Goal: Task Accomplishment & Management: Manage account settings

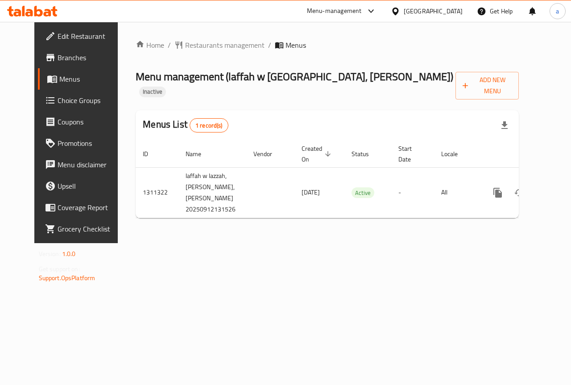
click at [58, 61] on span "Branches" at bounding box center [90, 57] width 65 height 11
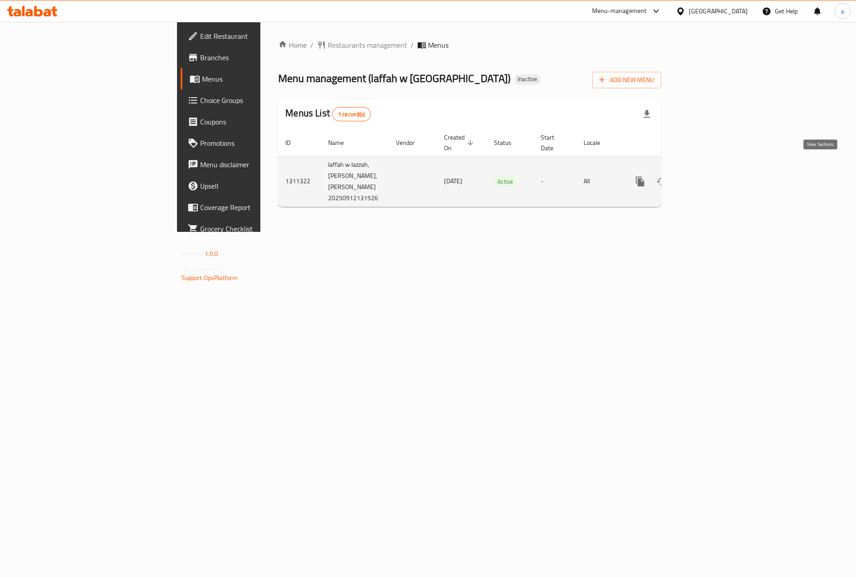
click at [710, 176] on icon "enhanced table" at bounding box center [704, 181] width 11 height 11
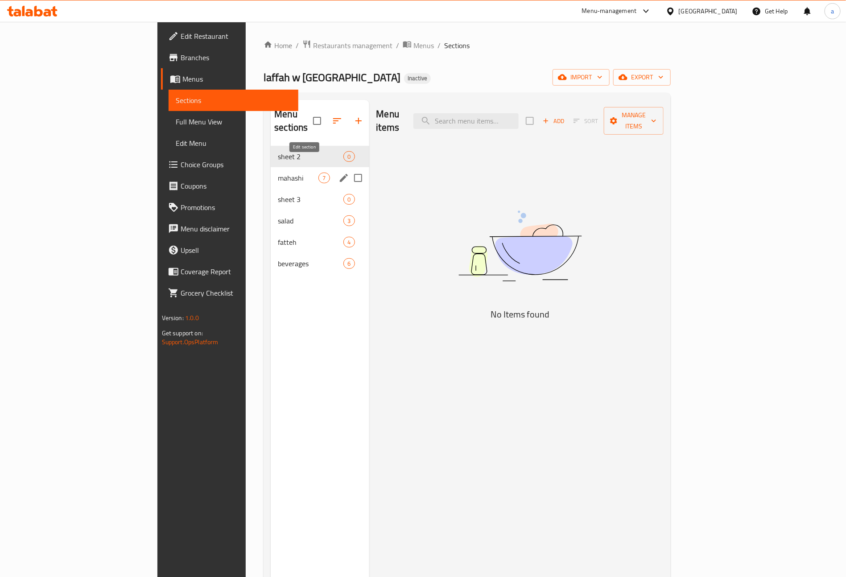
click at [338, 173] on icon "edit" at bounding box center [343, 178] width 11 height 11
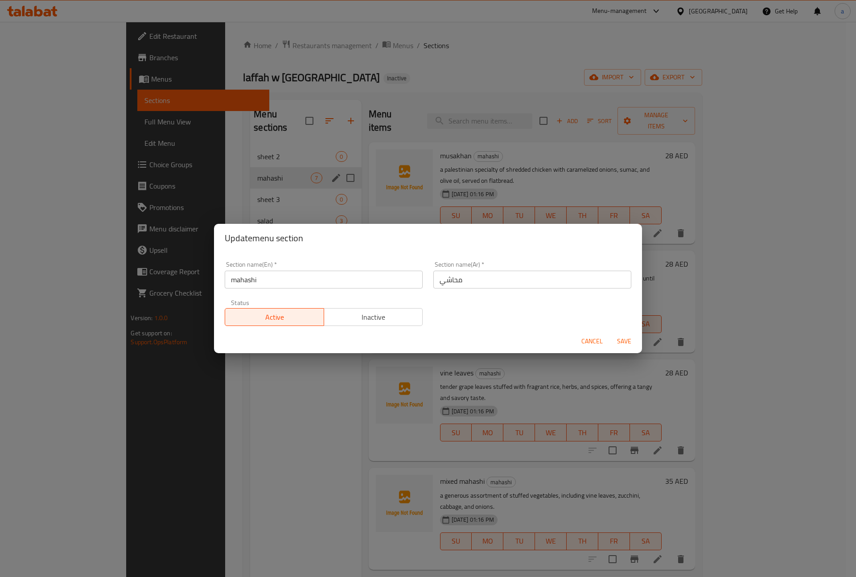
click at [352, 185] on div "Update menu section Section name(En)   * mahashi Section name(En) * Section nam…" at bounding box center [428, 288] width 856 height 577
click at [584, 344] on span "Cancel" at bounding box center [591, 341] width 21 height 11
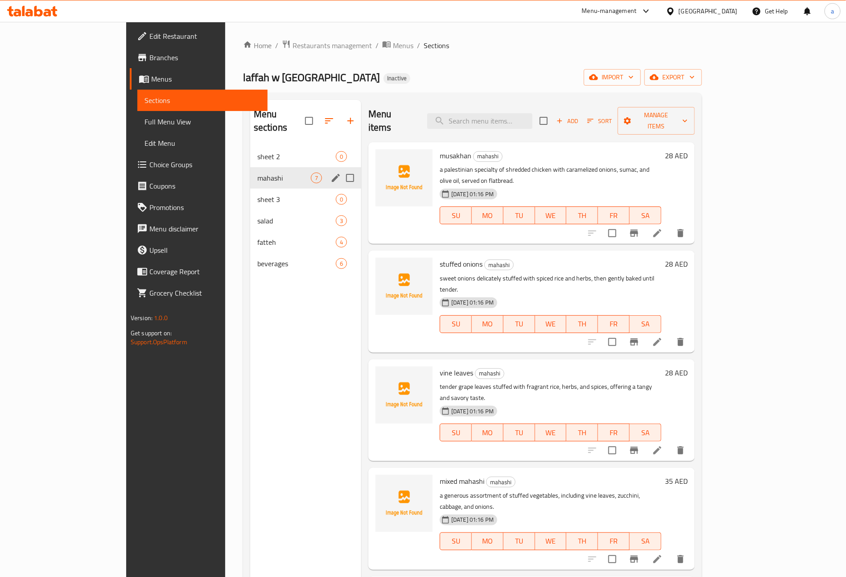
click at [137, 94] on link "Sections" at bounding box center [202, 100] width 130 height 21
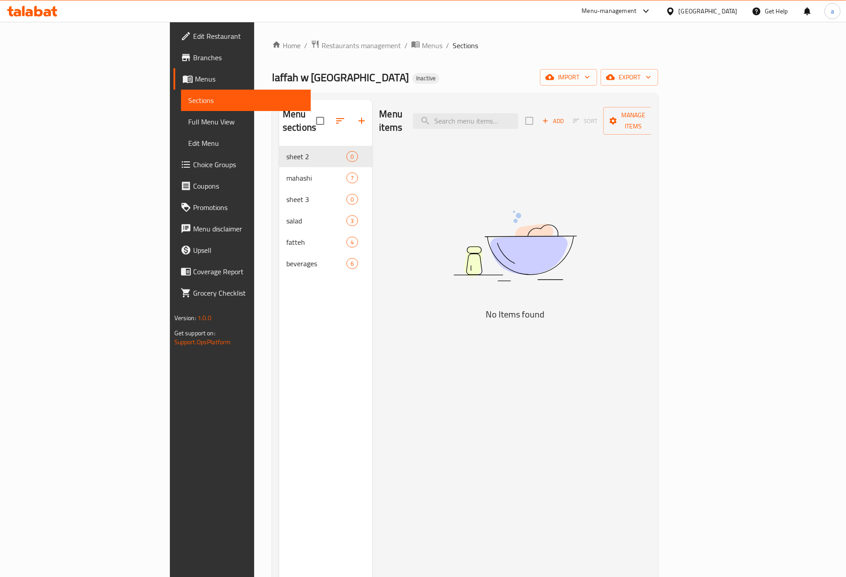
click at [195, 75] on span "Menus" at bounding box center [249, 79] width 109 height 11
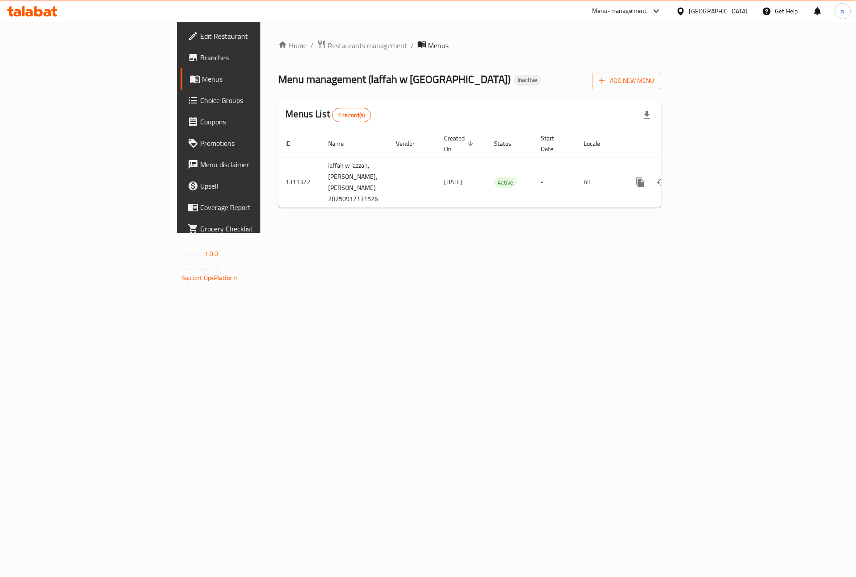
click at [200, 58] on span "Branches" at bounding box center [256, 57] width 113 height 11
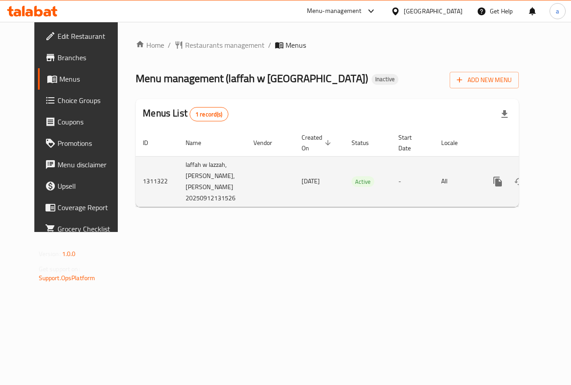
click at [556, 178] on icon "enhanced table" at bounding box center [561, 181] width 11 height 11
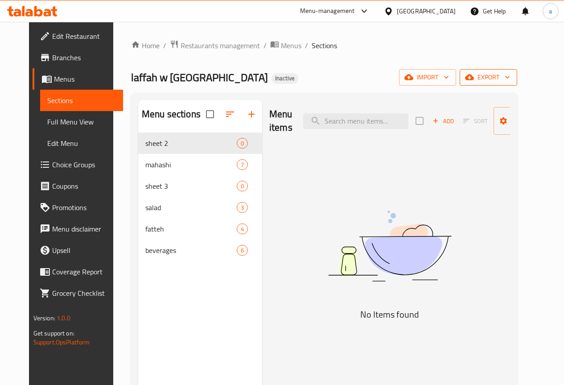
click at [510, 82] on span "export" at bounding box center [488, 77] width 43 height 11
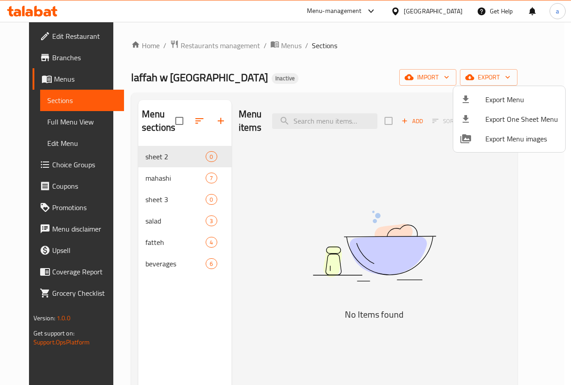
click at [355, 205] on div at bounding box center [285, 192] width 571 height 385
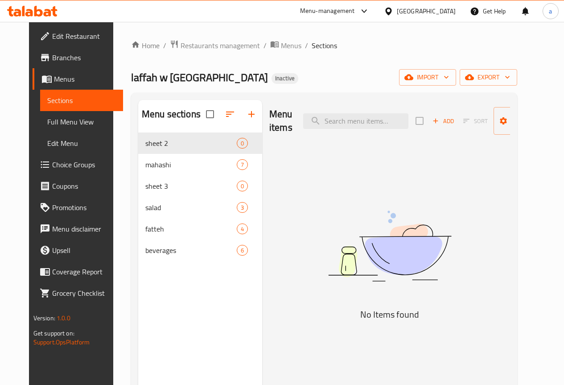
click at [52, 60] on span "Branches" at bounding box center [84, 57] width 64 height 11
